Goal: Navigation & Orientation: Find specific page/section

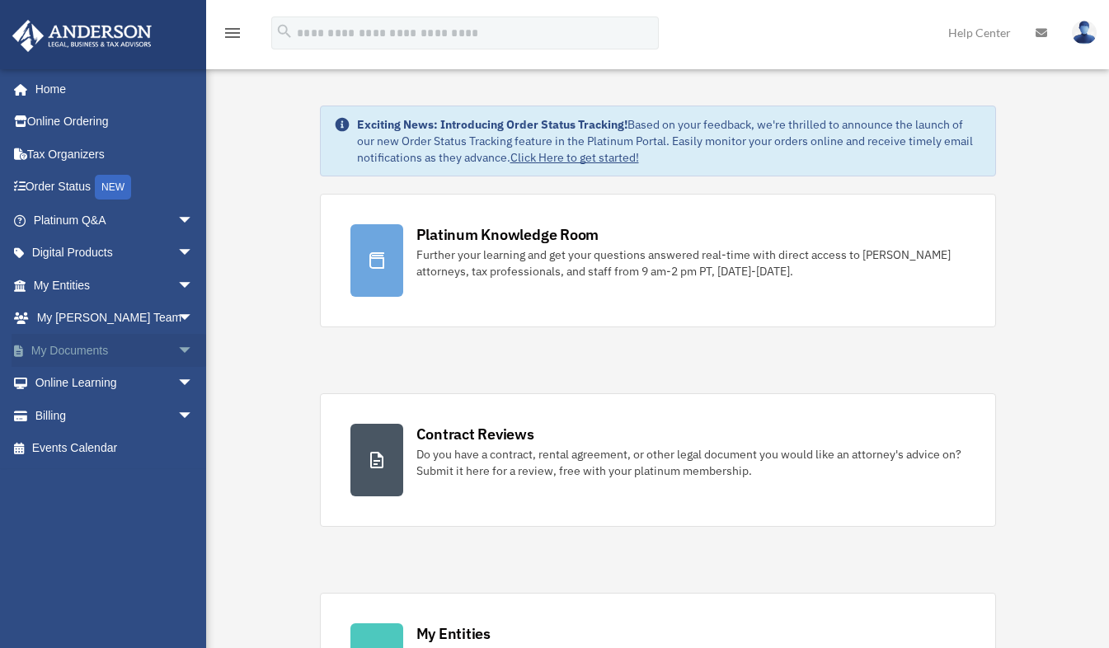
click at [98, 355] on link "My Documents arrow_drop_down" at bounding box center [115, 350] width 207 height 33
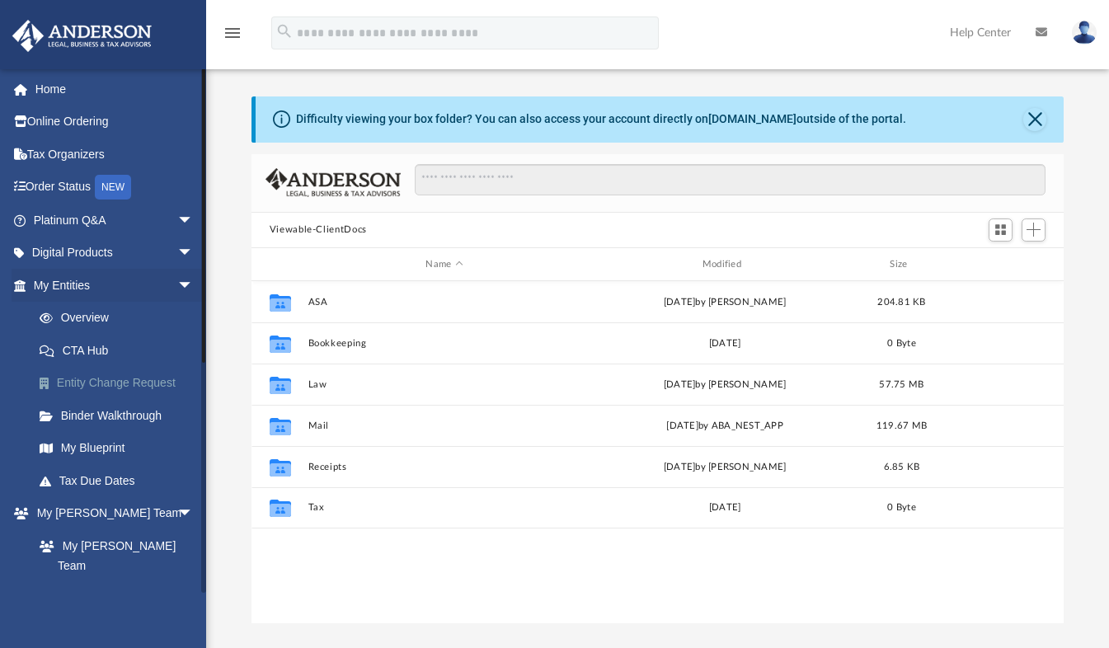
scroll to position [362, 800]
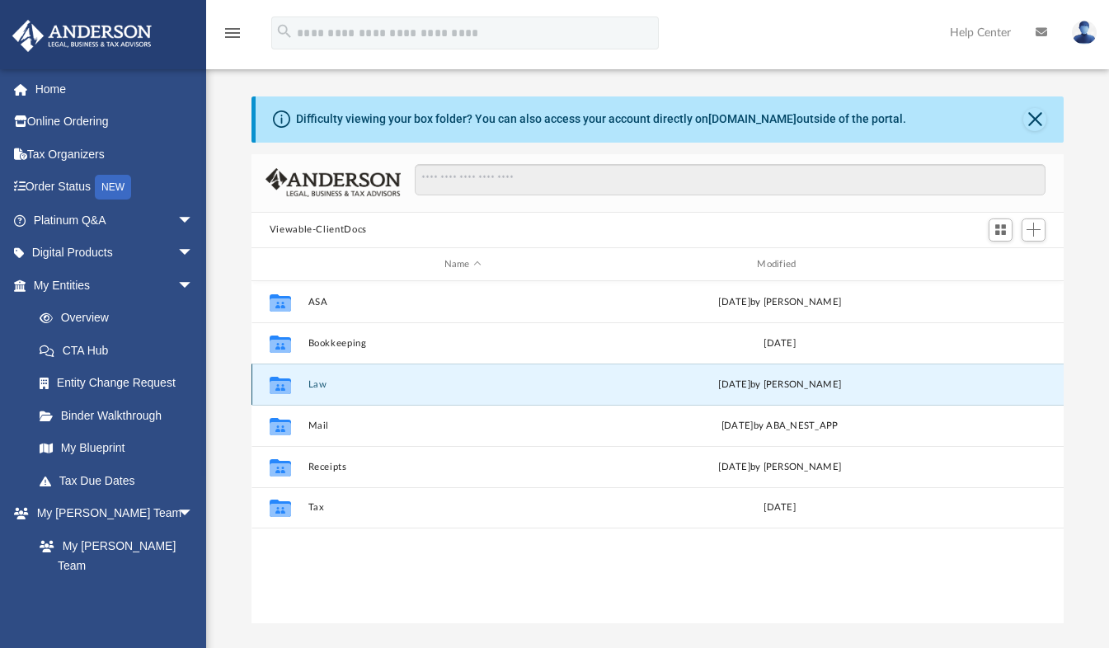
click at [318, 383] on button "Law" at bounding box center [463, 384] width 310 height 11
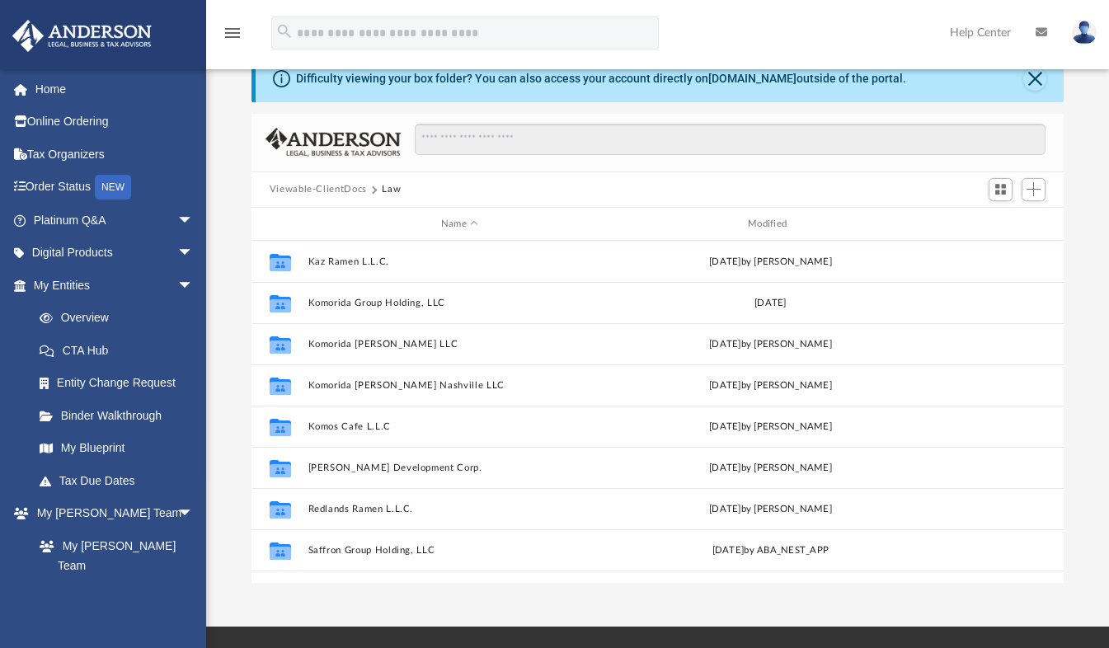
scroll to position [0, 0]
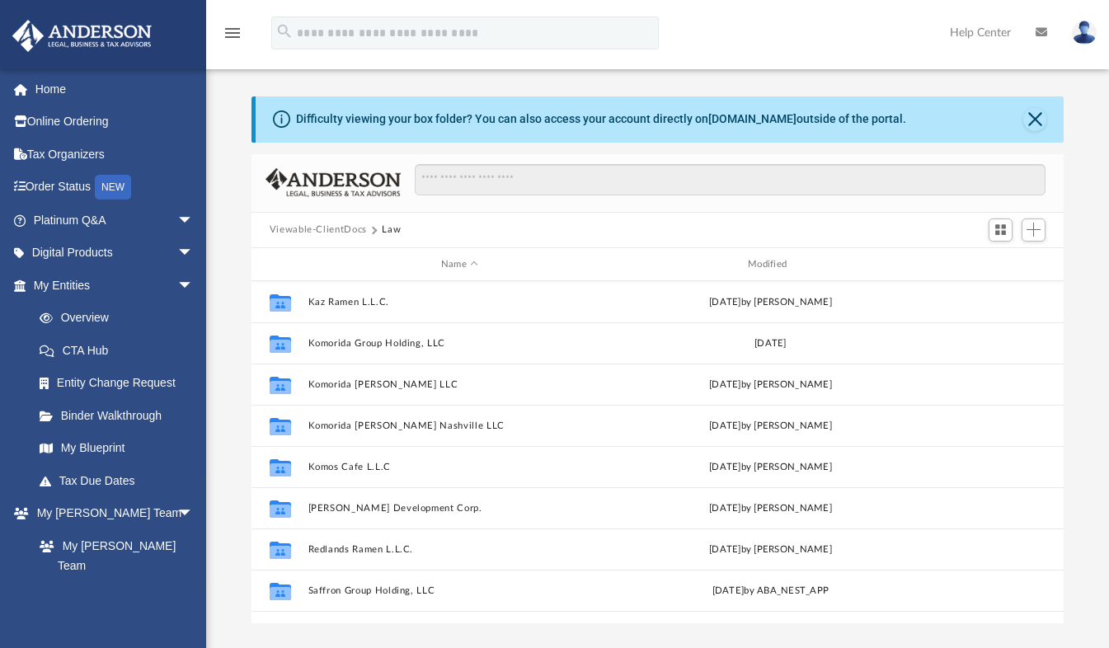
click at [1083, 32] on img at bounding box center [1084, 33] width 25 height 24
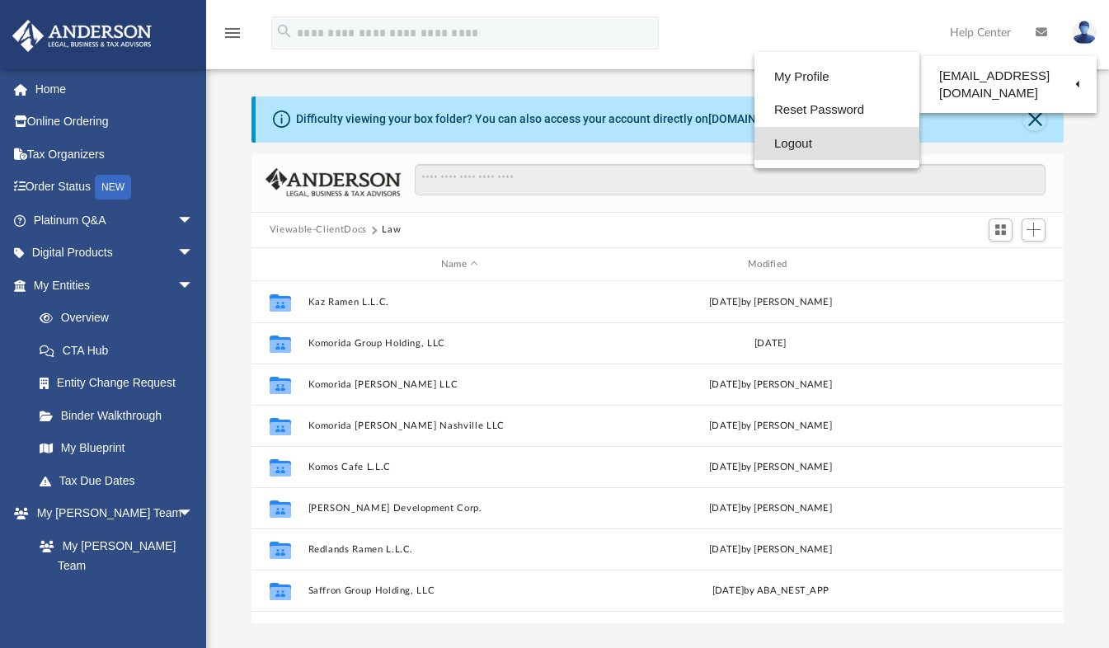
click at [755, 144] on link "Logout" at bounding box center [837, 144] width 165 height 34
